Goal: Information Seeking & Learning: Learn about a topic

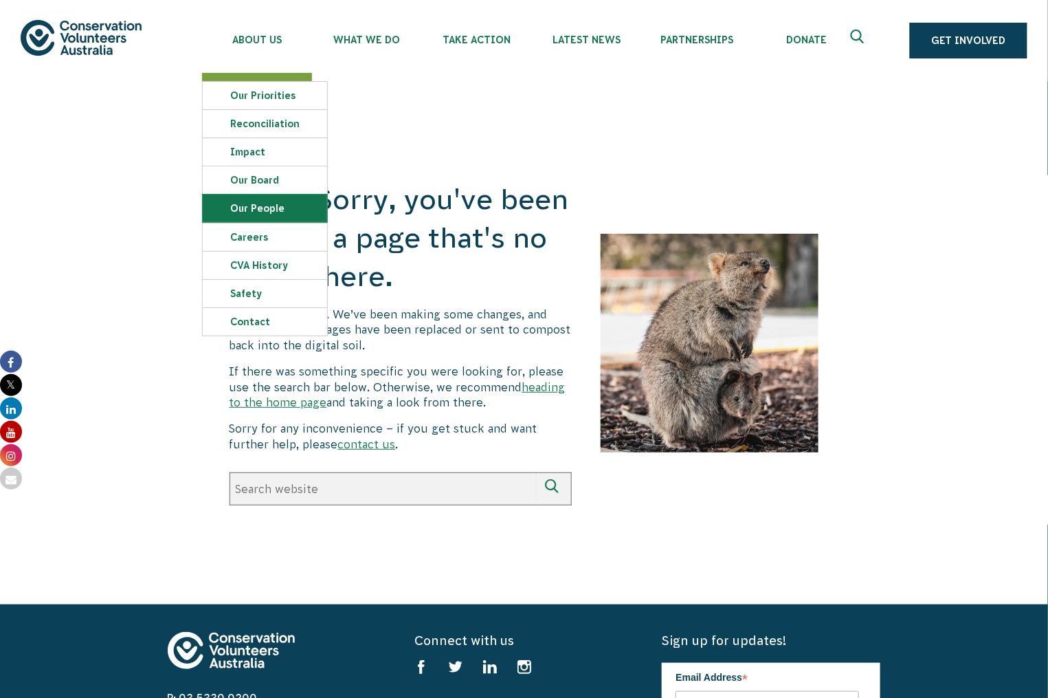
click at [260, 205] on link "Our People" at bounding box center [265, 208] width 124 height 27
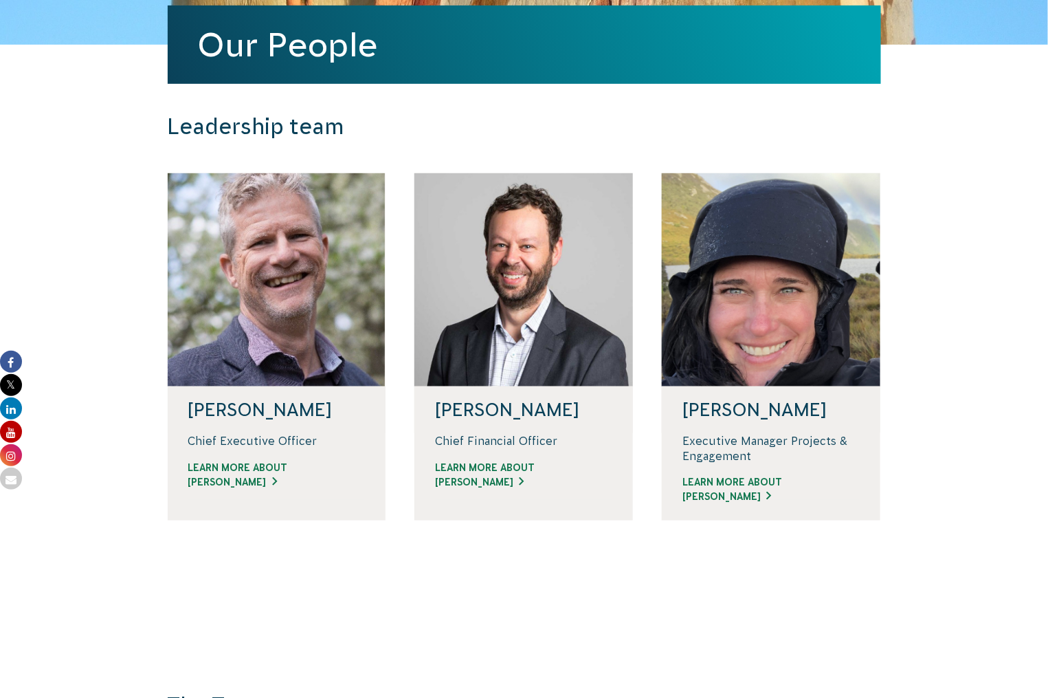
scroll to position [274, 0]
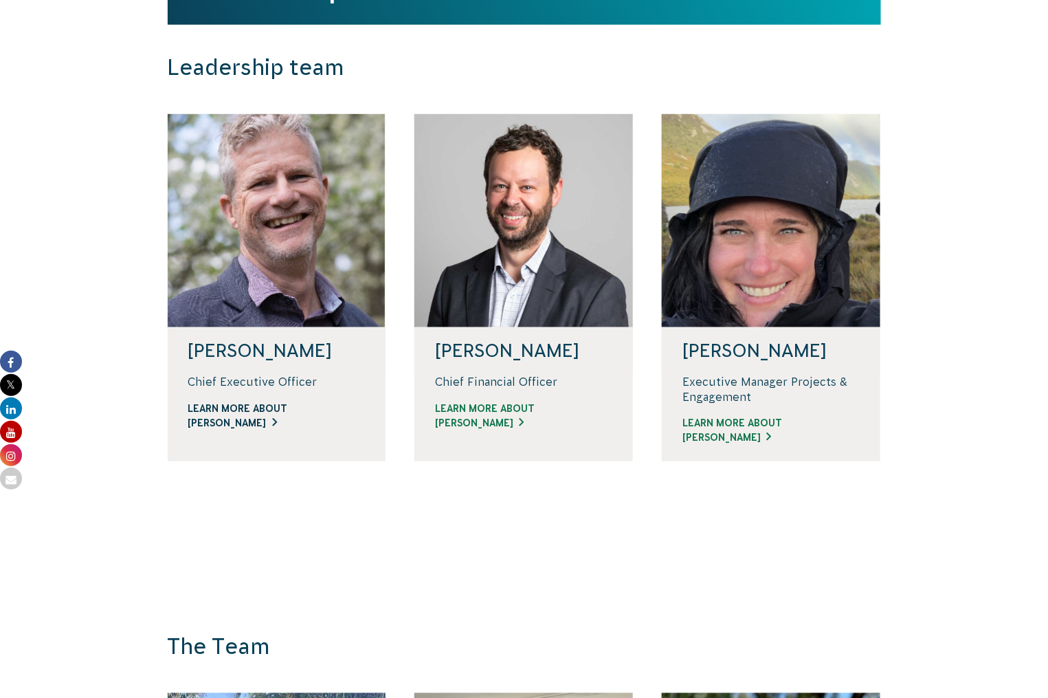
click at [313, 423] on link "Learn more about [PERSON_NAME]" at bounding box center [276, 415] width 177 height 29
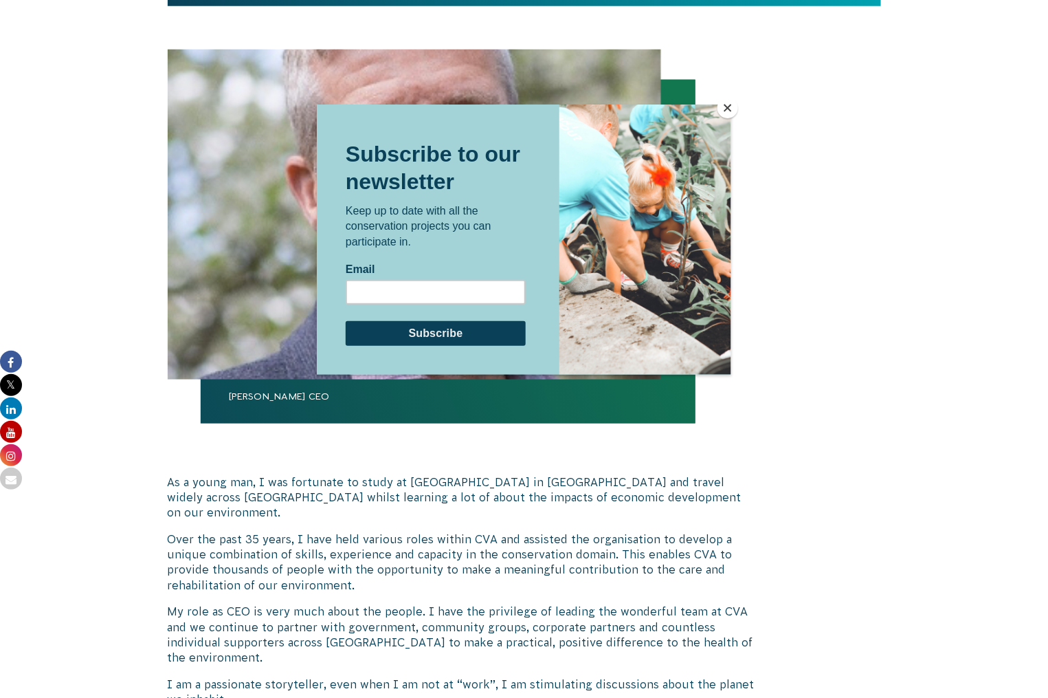
scroll to position [549, 0]
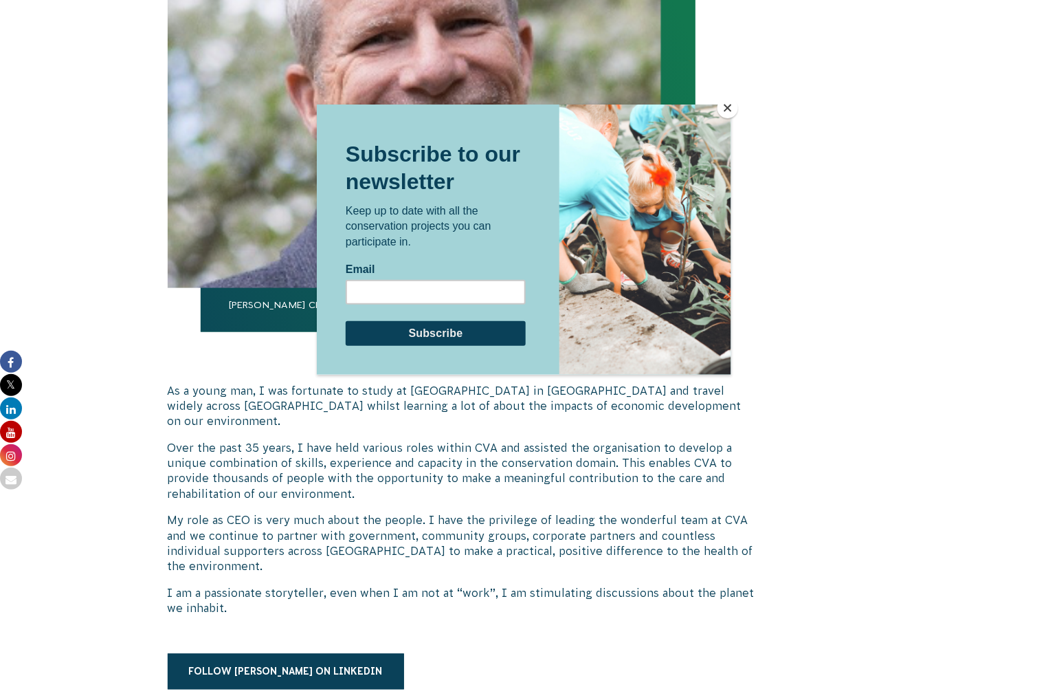
click at [728, 111] on button "Close" at bounding box center [728, 108] width 21 height 21
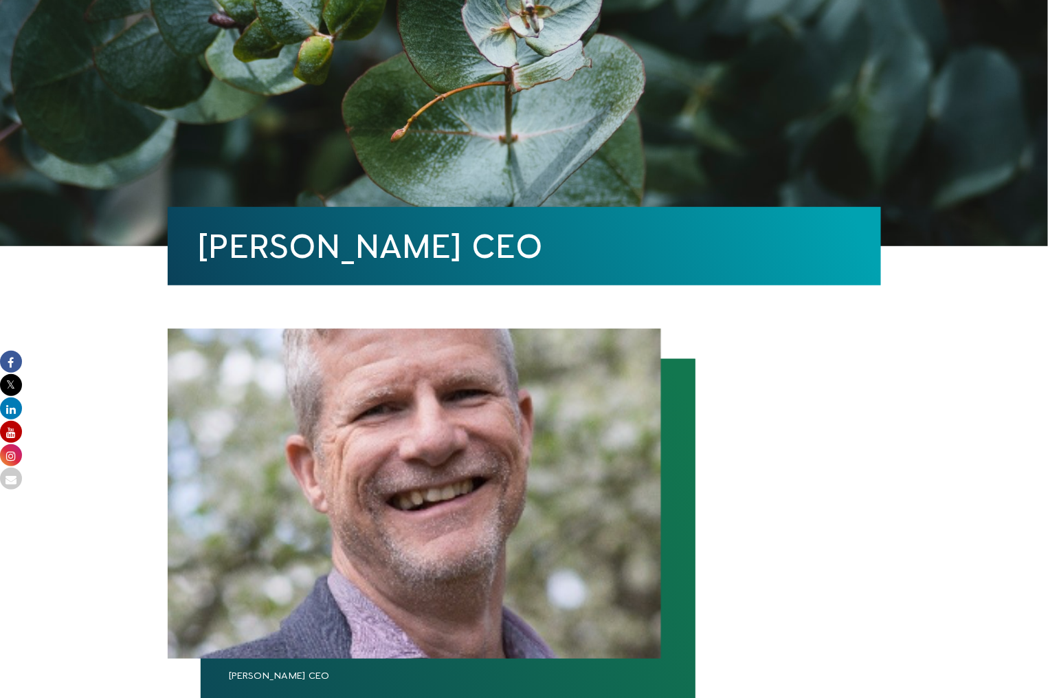
scroll to position [0, 0]
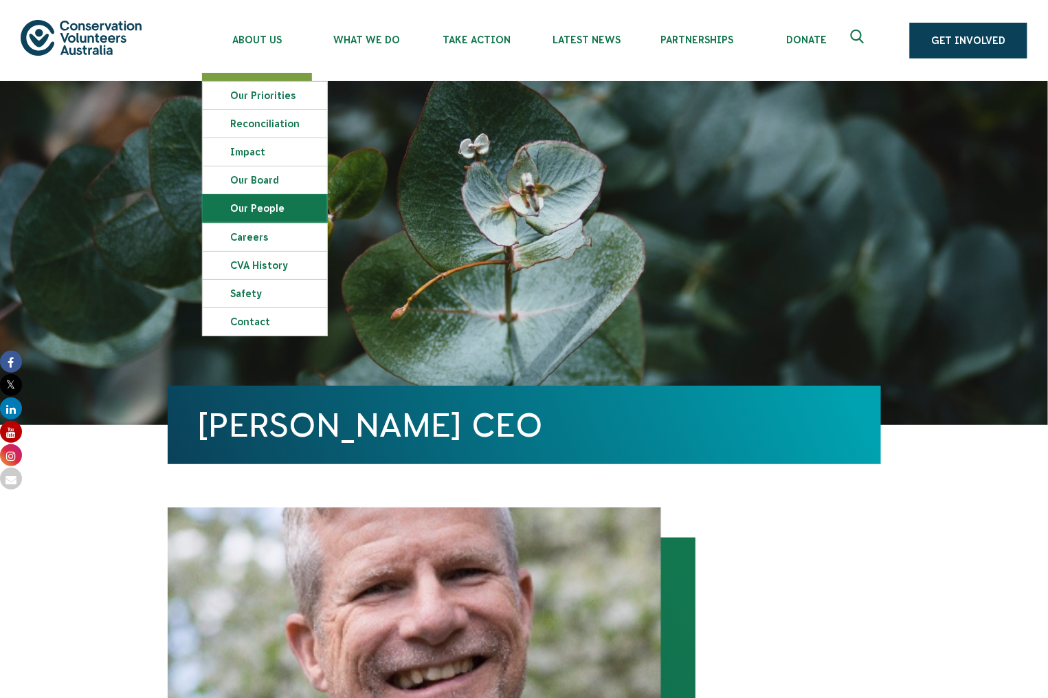
click at [265, 199] on link "Our People" at bounding box center [265, 208] width 124 height 27
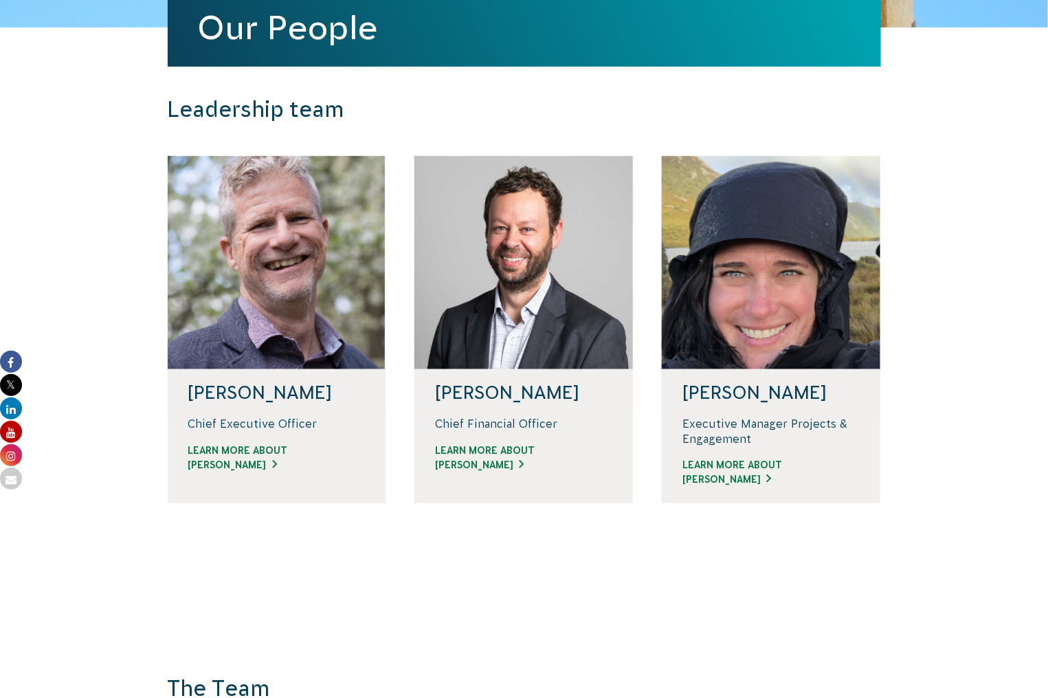
scroll to position [274, 0]
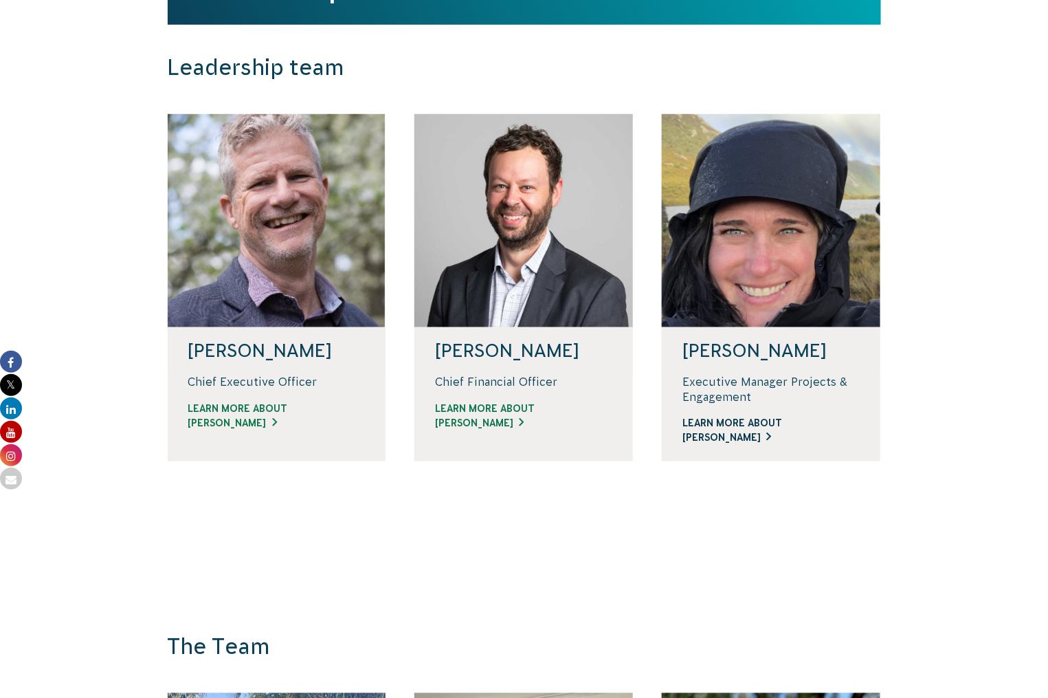
click at [775, 420] on link "Learn more about [PERSON_NAME]" at bounding box center [771, 430] width 177 height 29
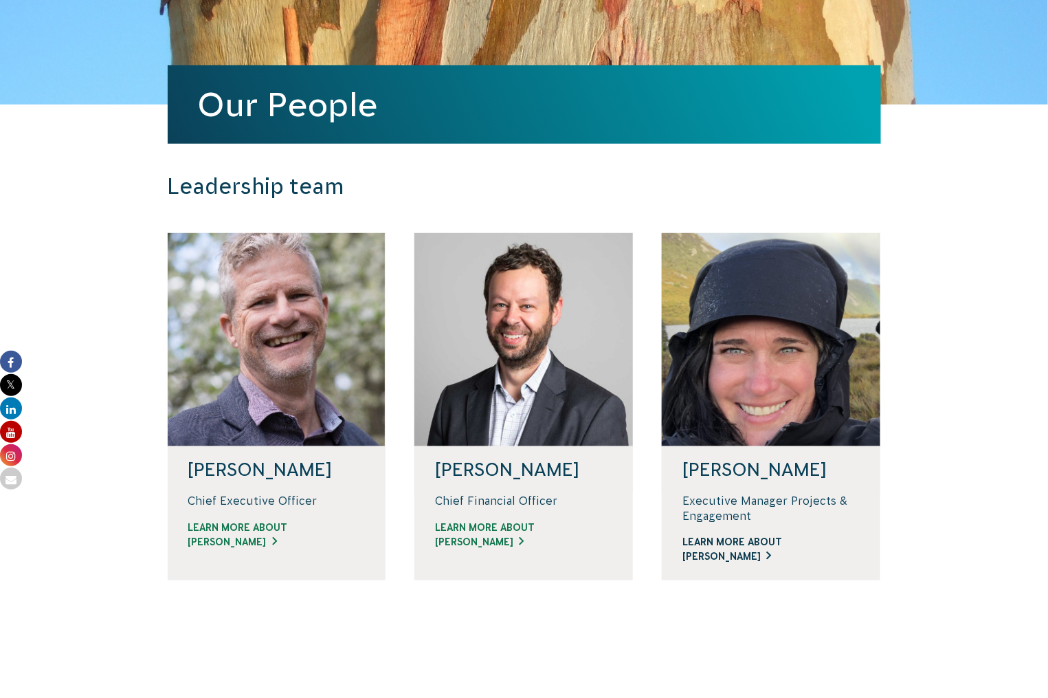
scroll to position [0, 0]
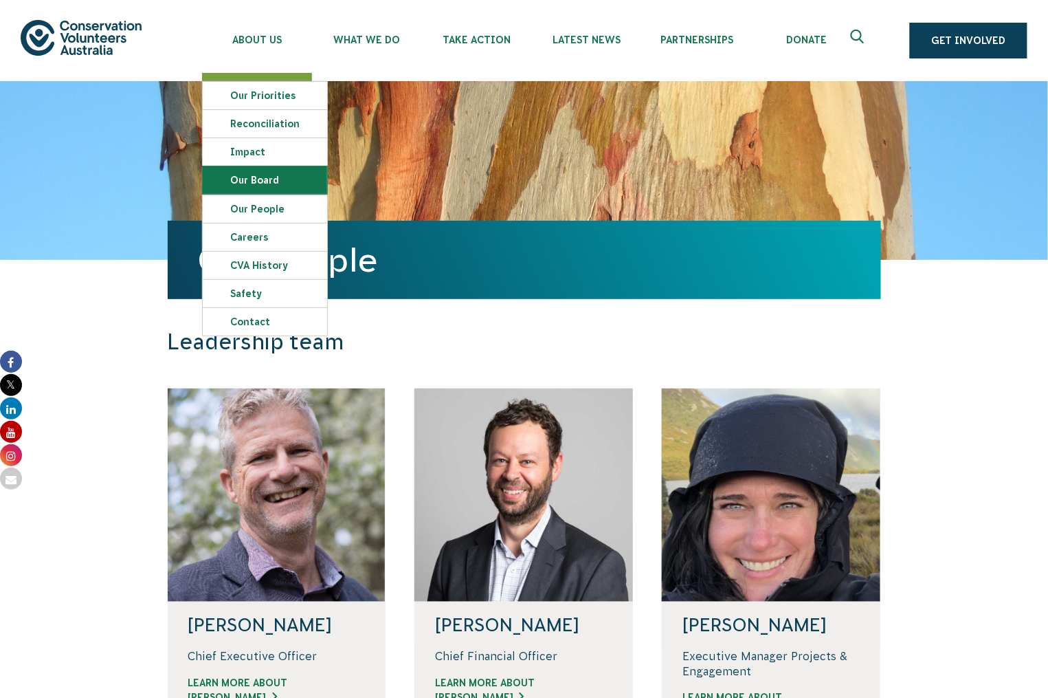
click at [269, 179] on link "Our Board" at bounding box center [265, 179] width 124 height 27
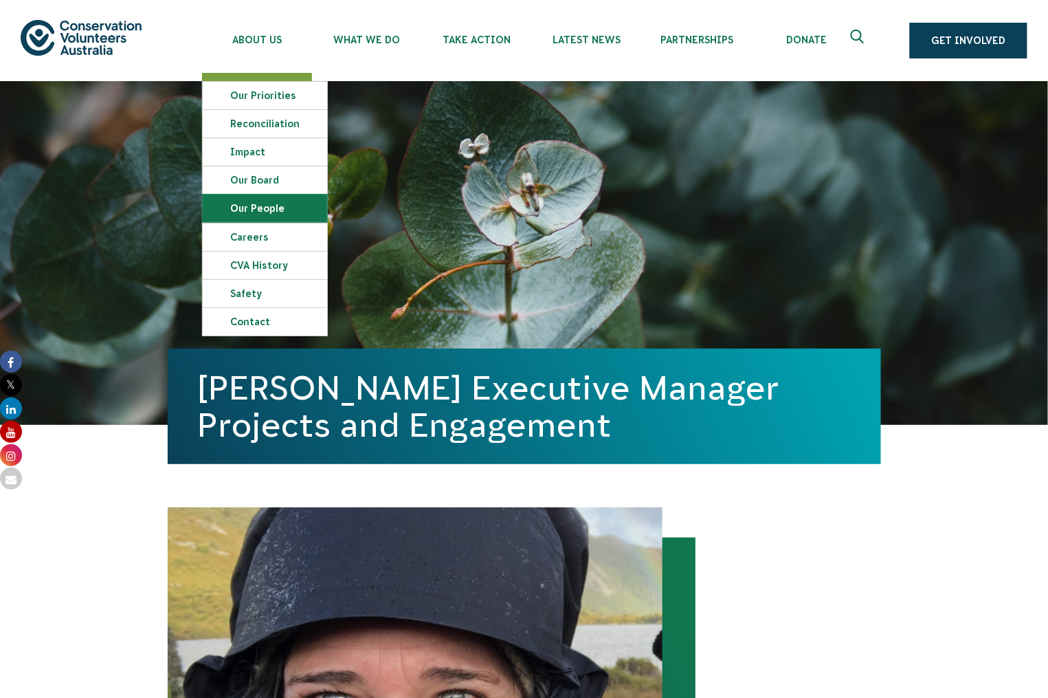
click at [252, 208] on link "Our People" at bounding box center [265, 208] width 124 height 27
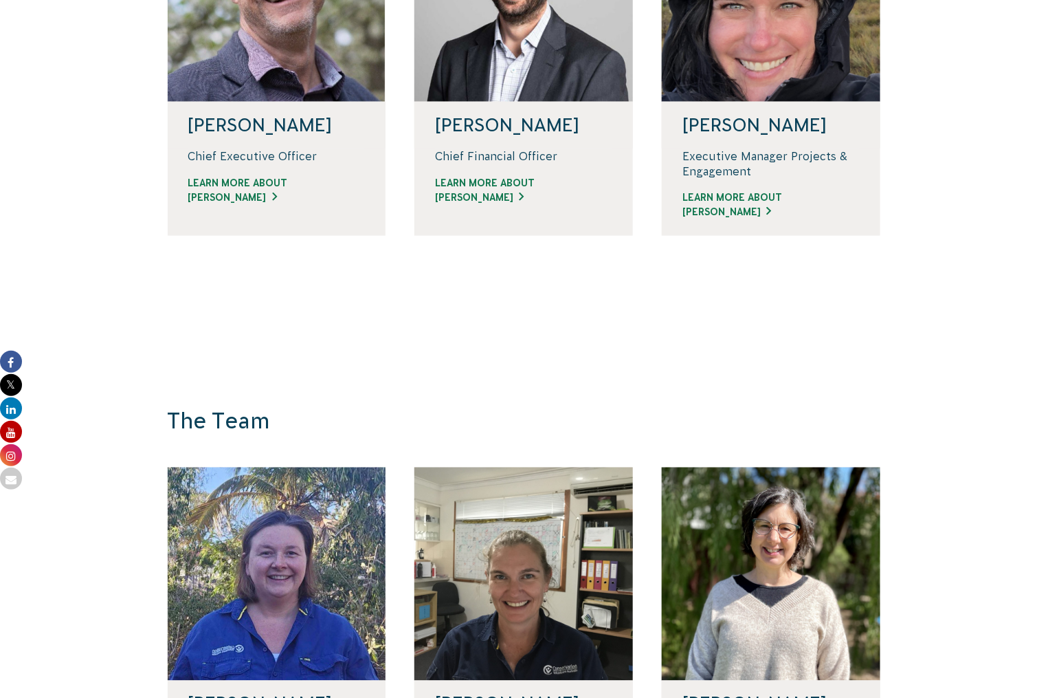
scroll to position [458, 0]
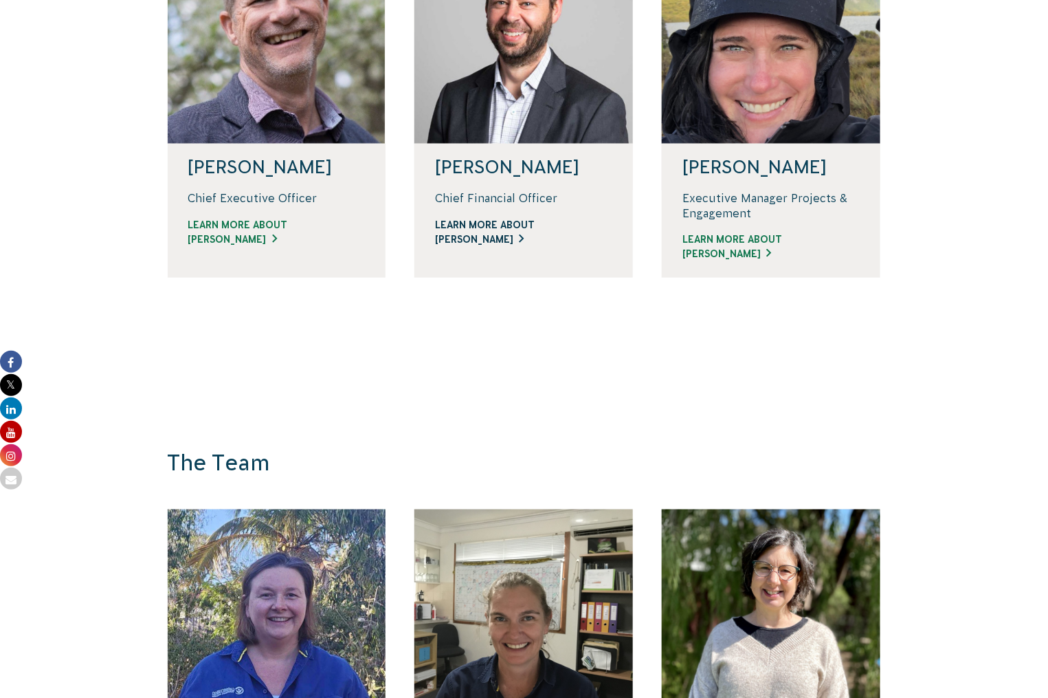
click at [513, 240] on link "Learn more about [PERSON_NAME]" at bounding box center [523, 232] width 177 height 29
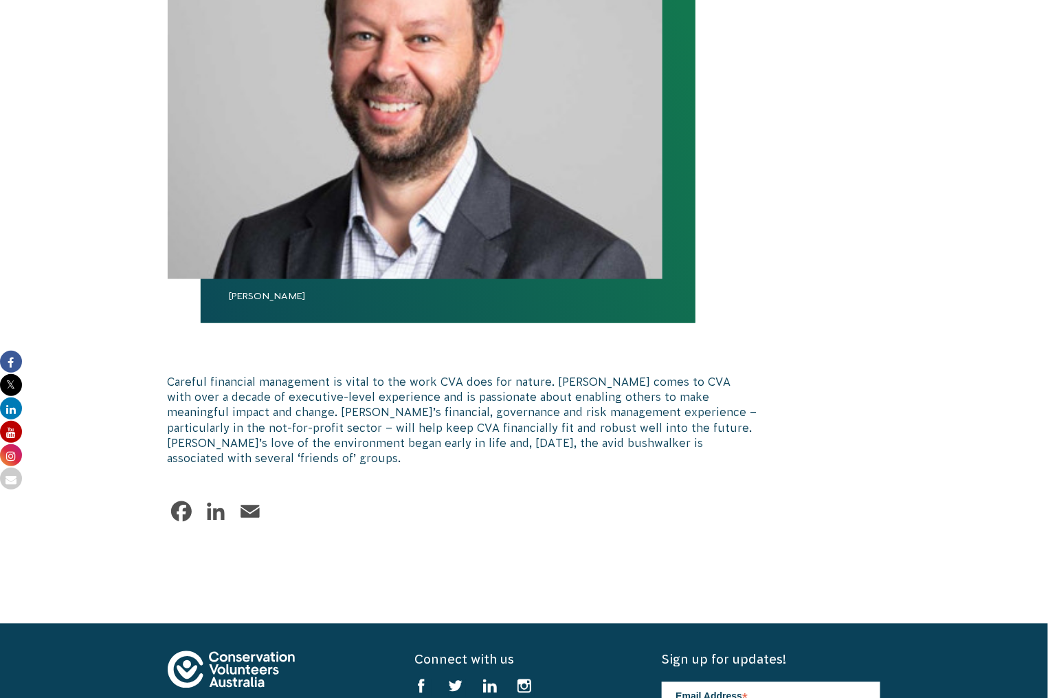
scroll to position [549, 0]
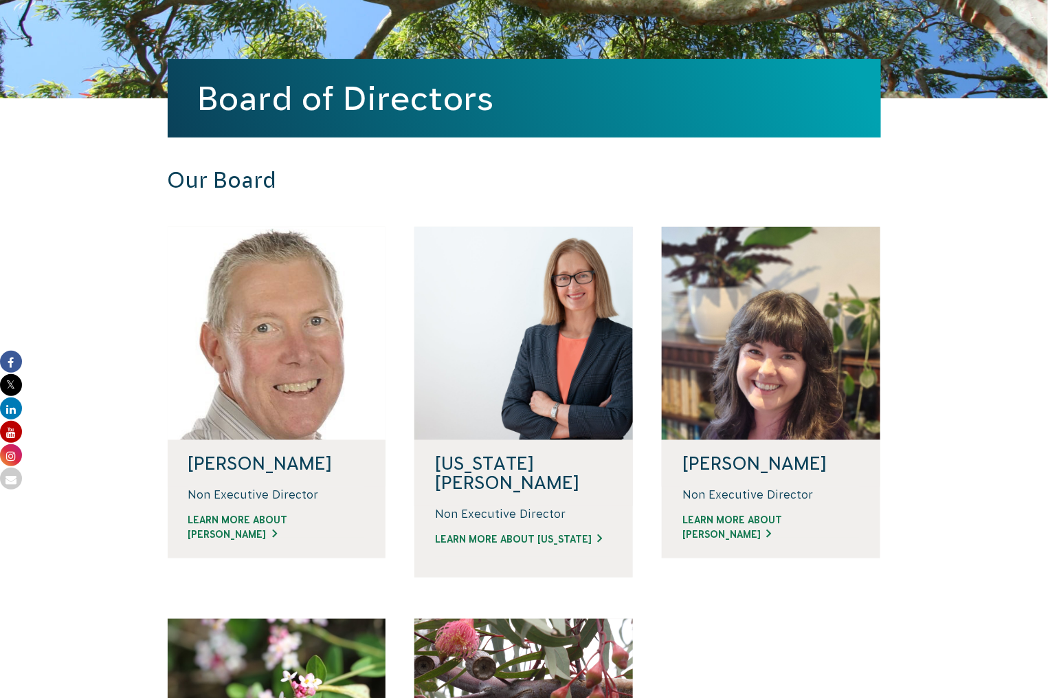
scroll to position [183, 0]
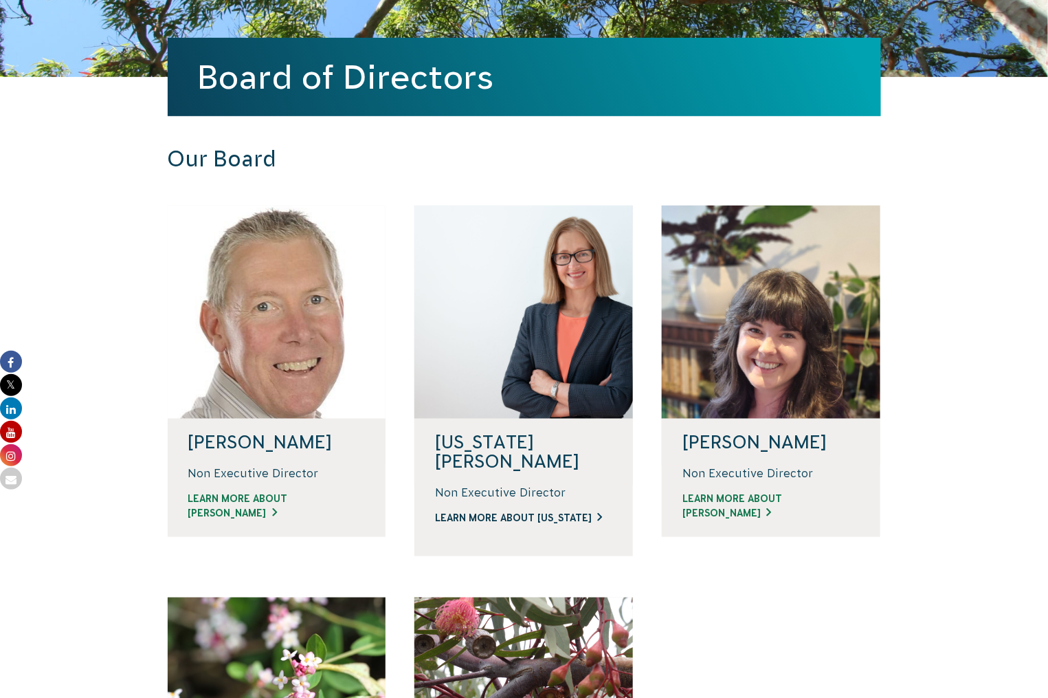
click at [555, 511] on link "LEARN MORE ABOUT VIRGINIA" at bounding box center [523, 518] width 177 height 14
